Goal: Task Accomplishment & Management: Manage account settings

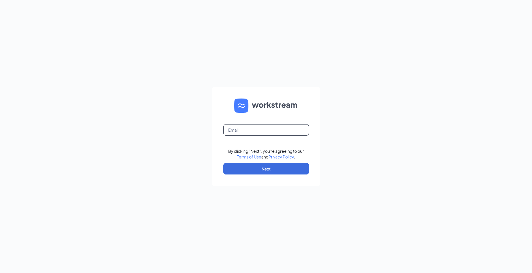
click at [257, 126] on input "text" at bounding box center [266, 129] width 86 height 11
type input "ljs70171@ljsilvers.com"
click at [265, 167] on button "Next" at bounding box center [266, 168] width 86 height 11
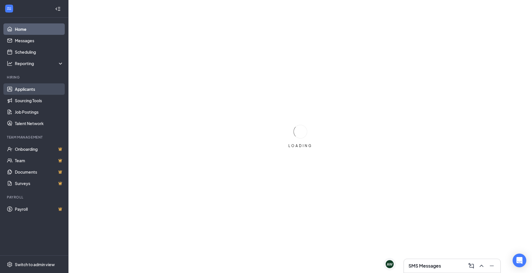
click at [27, 88] on link "Applicants" at bounding box center [39, 88] width 49 height 11
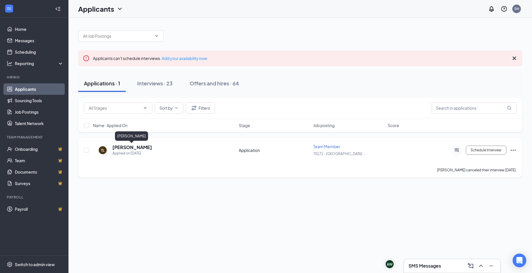
click at [141, 147] on h5 "Timberli Loynes" at bounding box center [132, 147] width 40 height 6
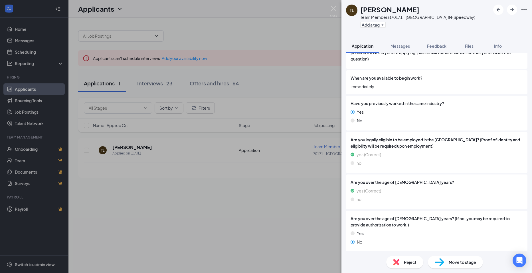
scroll to position [237, 0]
click at [463, 259] on span "Move to stage" at bounding box center [462, 262] width 27 height 6
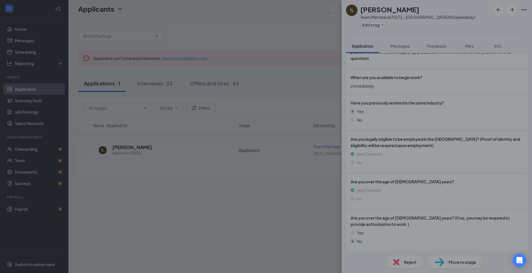
scroll to position [235, 0]
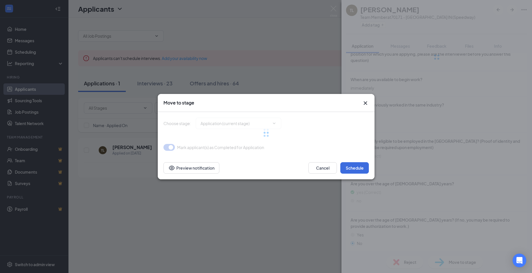
type input "Onsite Interview (next stage)"
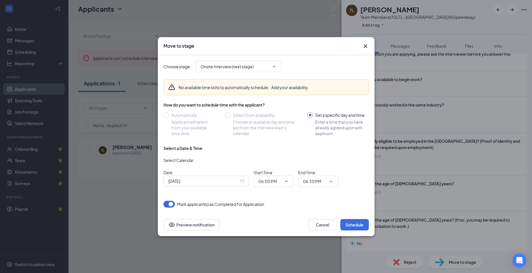
click at [367, 47] on icon "Cross" at bounding box center [365, 45] width 3 height 3
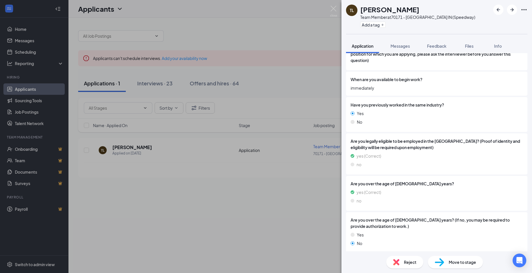
click at [475, 263] on span "Move to stage" at bounding box center [462, 262] width 27 height 6
type input "Onsite Interview (next stage)"
type input "Oct 15, 2025"
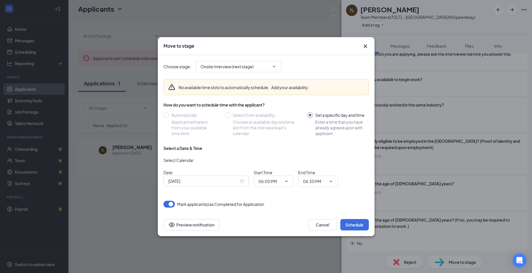
click at [310, 116] on input "Set a specific day and time Enter a time that you have already agreed upon with…" at bounding box center [337, 124] width 61 height 24
click at [220, 142] on div "No available time slots to automatically schedule. Add your availability How do…" at bounding box center [265, 132] width 205 height 117
click at [173, 204] on button "button" at bounding box center [168, 204] width 11 height 7
click at [174, 204] on button "button" at bounding box center [168, 204] width 11 height 7
drag, startPoint x: 357, startPoint y: 227, endPoint x: 359, endPoint y: 206, distance: 21.5
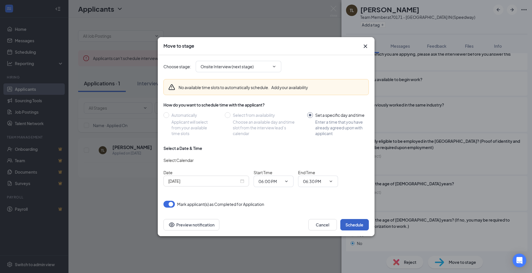
click at [359, 207] on div "Move to stage Choose stage : Onsite Interview (next stage) No available time sl…" at bounding box center [266, 136] width 217 height 199
click at [273, 66] on icon "ChevronDown" at bounding box center [274, 66] width 3 height 1
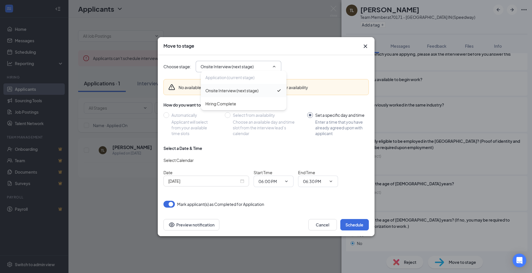
click at [232, 91] on div "Onsite Interview (next stage)" at bounding box center [231, 90] width 53 height 6
click at [275, 67] on icon "ChevronDown" at bounding box center [274, 66] width 5 height 5
click at [234, 104] on div "Hiring Complete" at bounding box center [220, 103] width 31 height 6
type input "Hiring Complete"
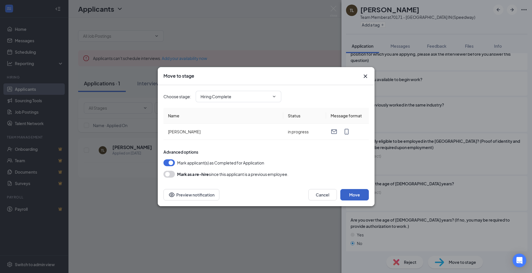
click at [357, 193] on button "Move" at bounding box center [354, 194] width 29 height 11
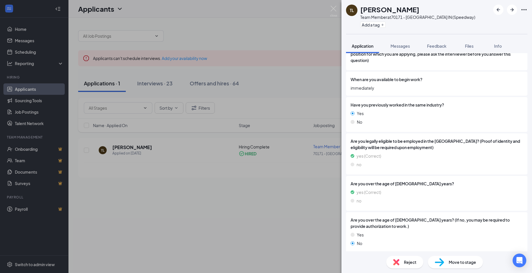
click at [303, 37] on div "TL Timberli Loynes Team Member at 70171 - Indianapolis IN (Speedway) Add a tag …" at bounding box center [266, 136] width 532 height 273
